Goal: Information Seeking & Learning: Learn about a topic

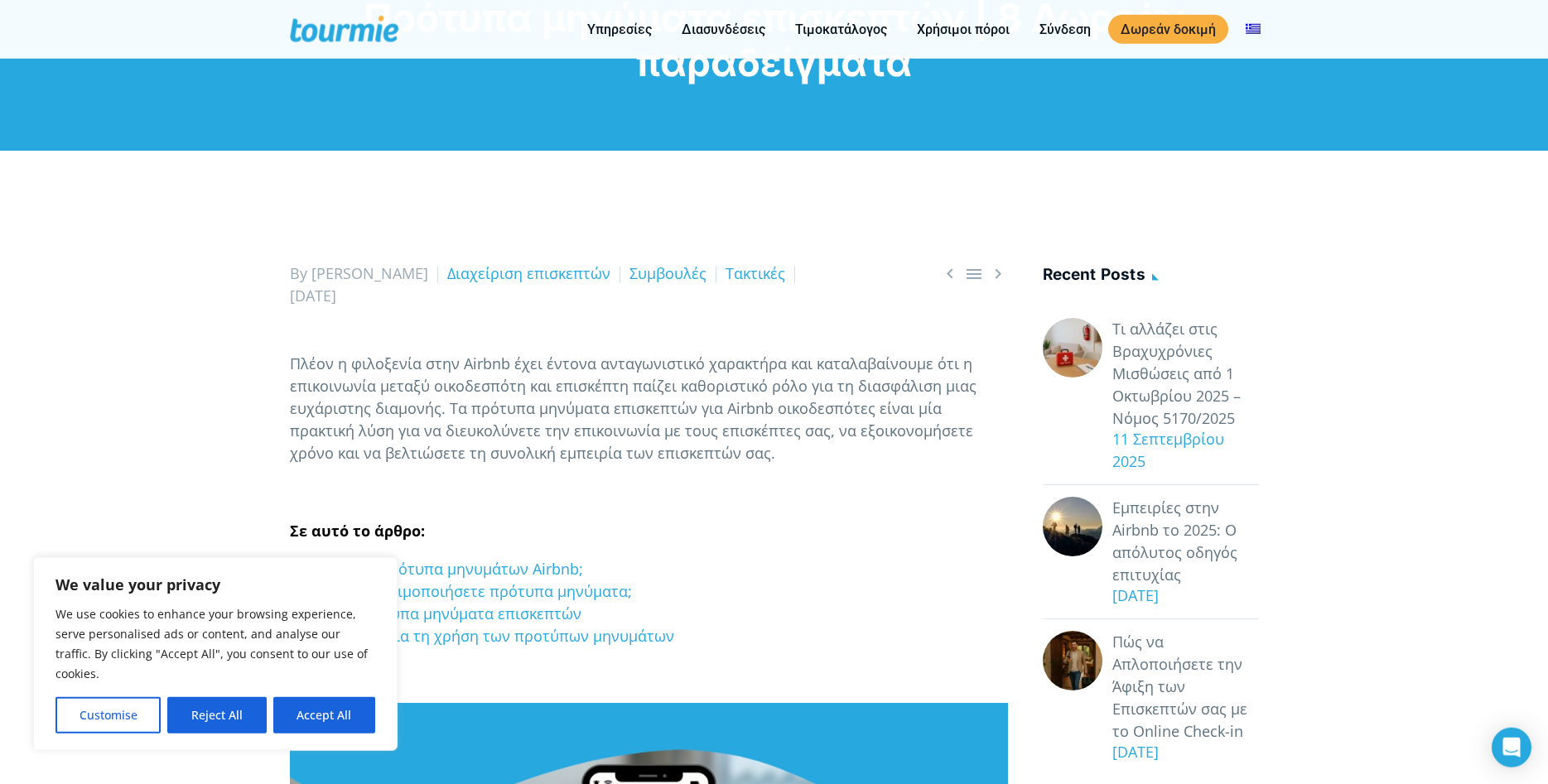
scroll to position [338, 0]
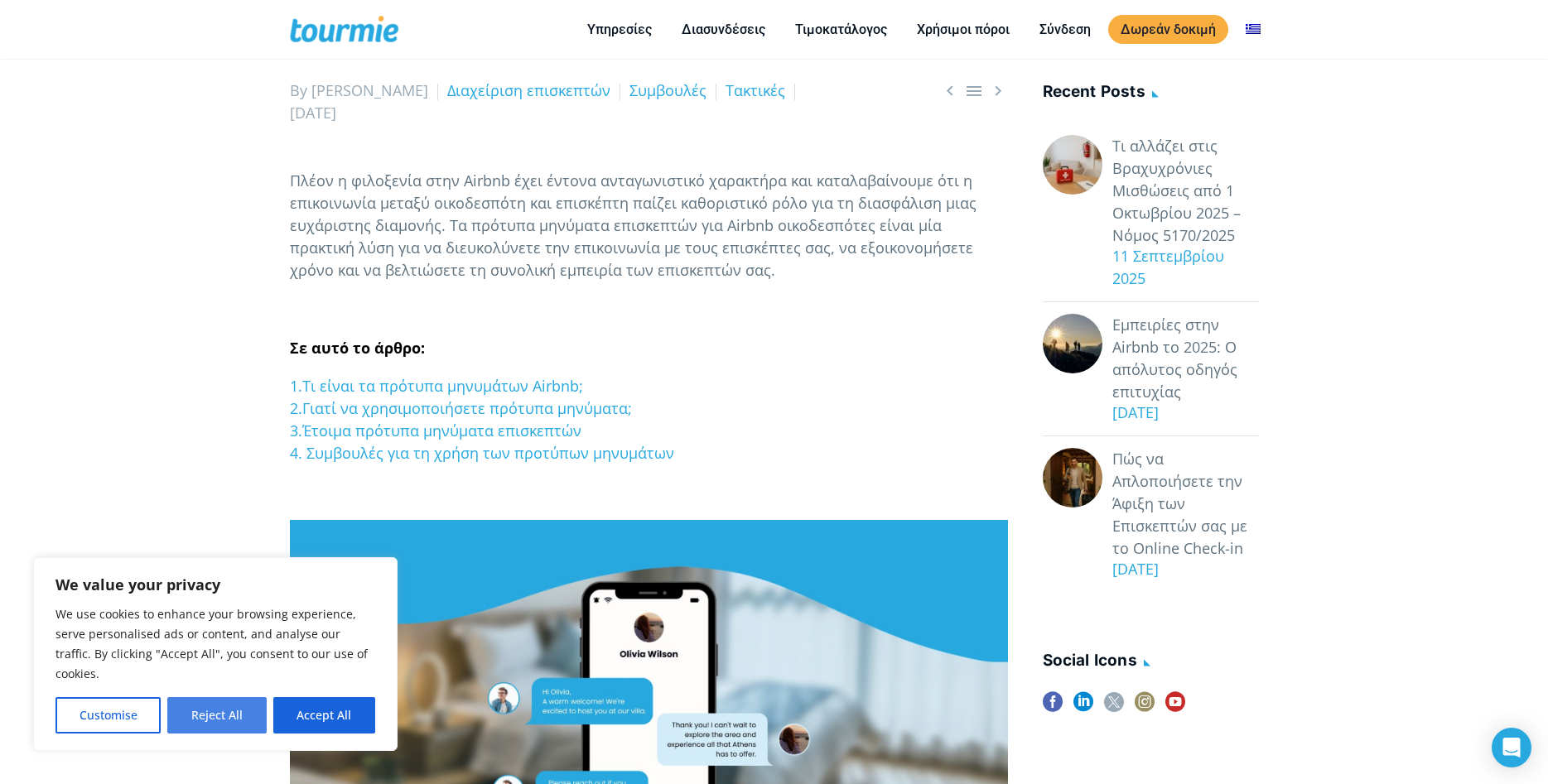
click at [233, 727] on button "Reject All" at bounding box center [216, 715] width 99 height 36
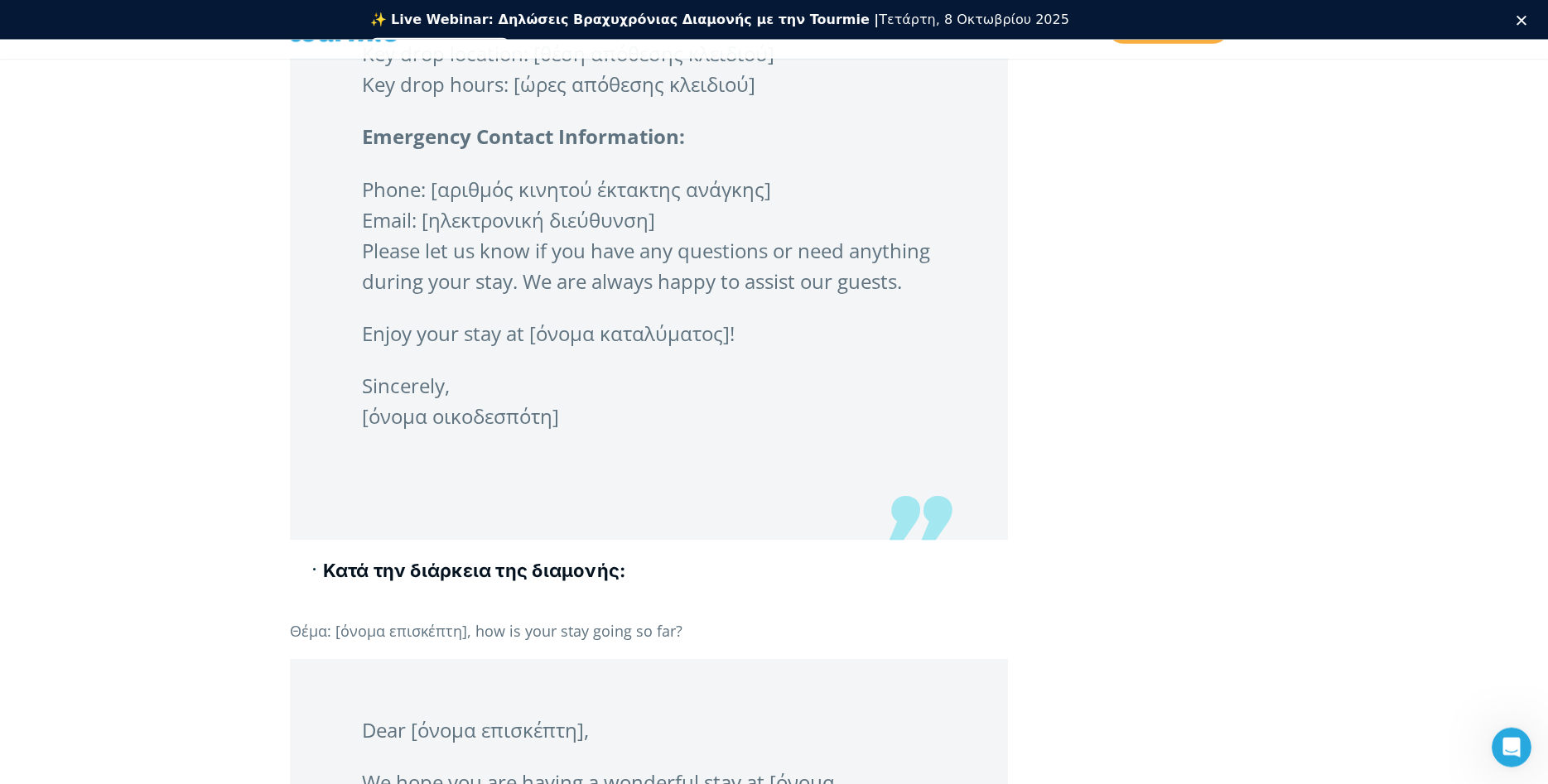
scroll to position [4559, 0]
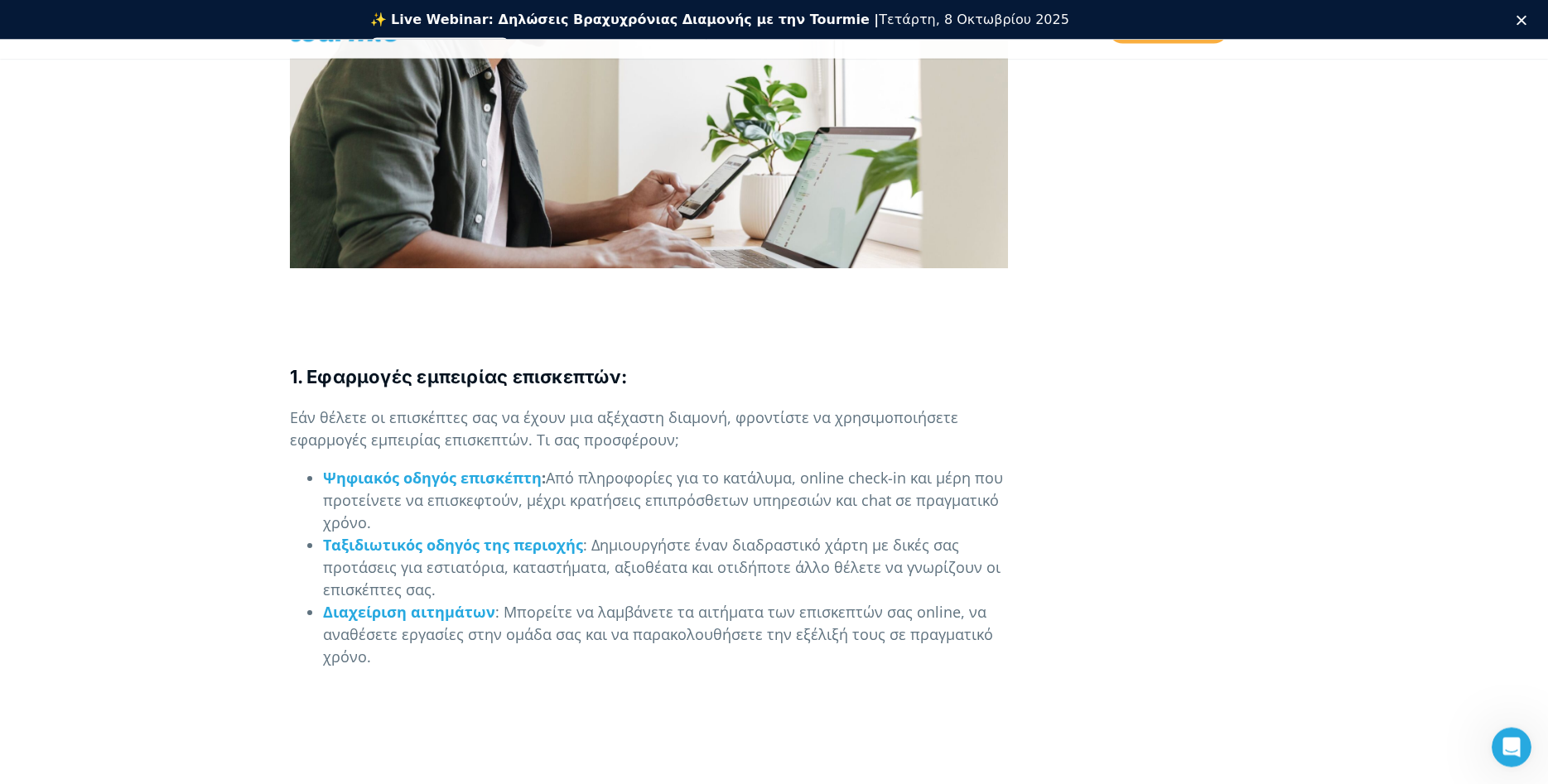
scroll to position [1266, 0]
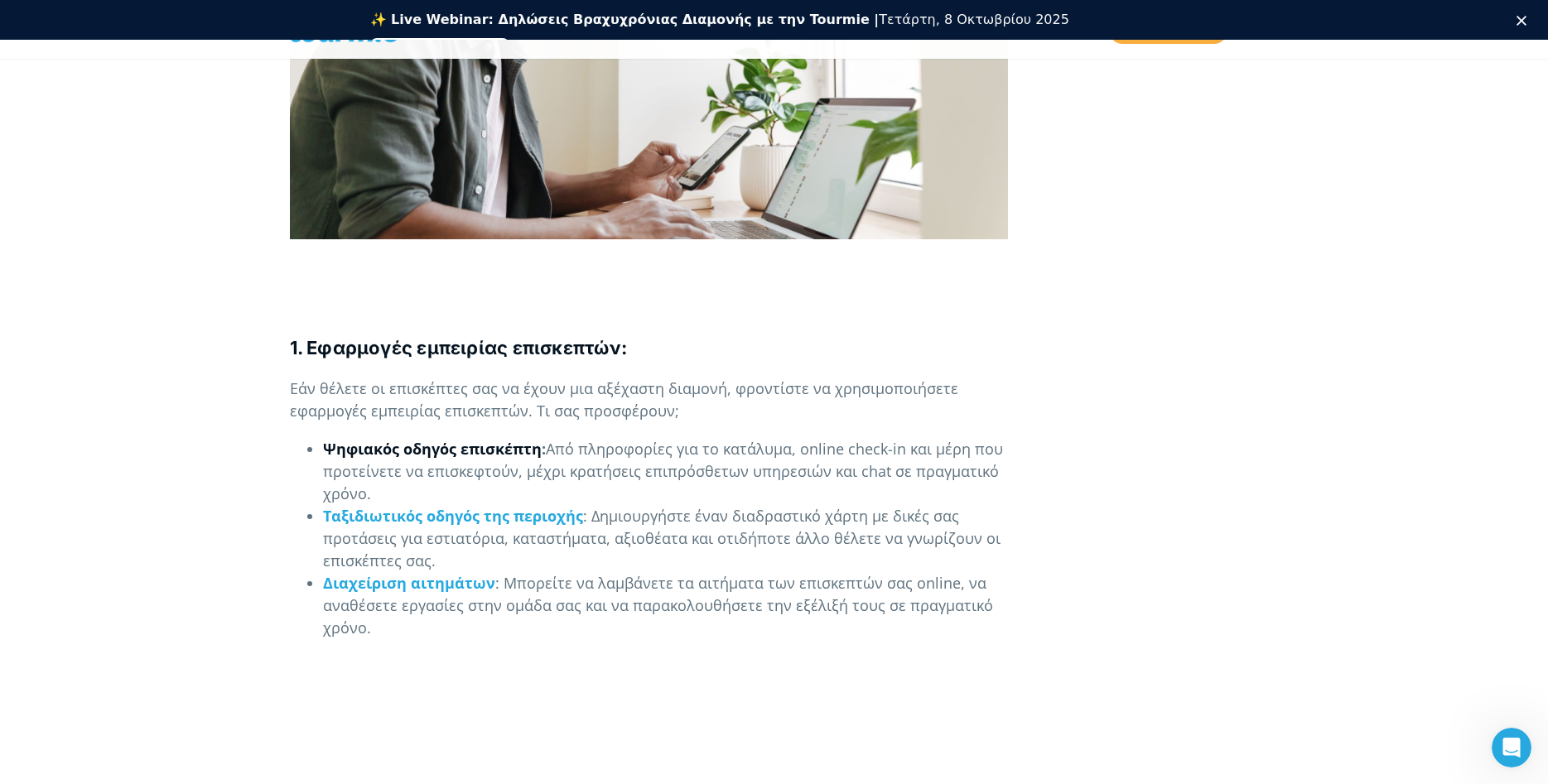
click at [402, 455] on link "Ψηφιακός οδηγός επισκέπτη" at bounding box center [432, 449] width 219 height 20
